Goal: Task Accomplishment & Management: Use online tool/utility

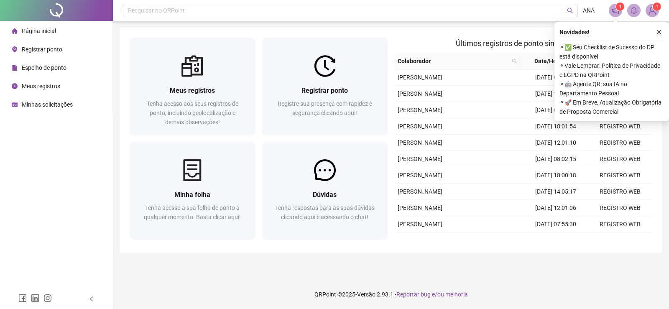
click at [42, 48] on span "Registrar ponto" at bounding box center [42, 49] width 41 height 7
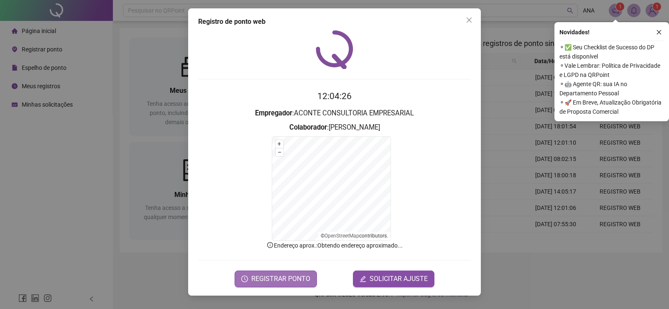
click at [284, 280] on span "REGISTRAR PONTO" at bounding box center [280, 279] width 59 height 10
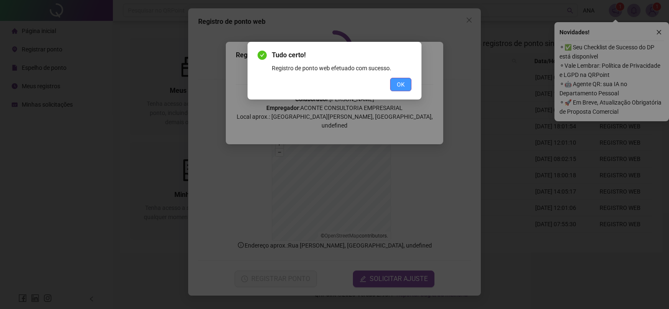
click at [405, 87] on button "OK" at bounding box center [400, 84] width 21 height 13
